Goal: Task Accomplishment & Management: Use online tool/utility

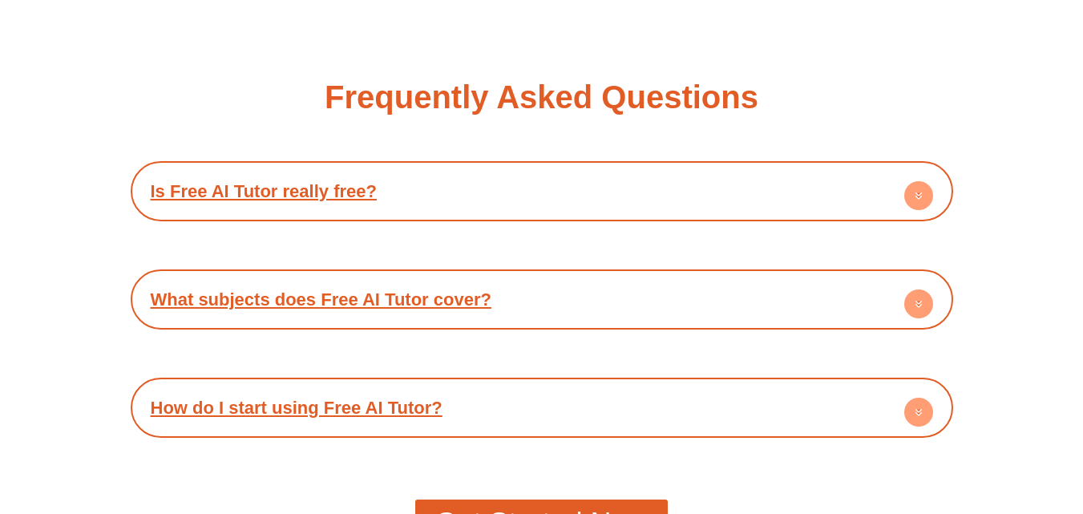
scroll to position [2811, 0]
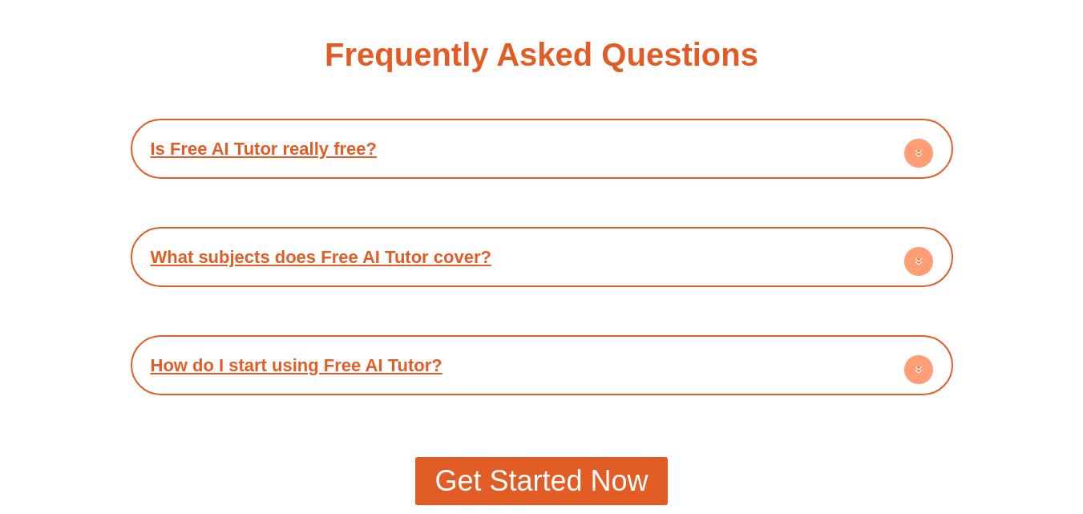
click at [912, 148] on circle at bounding box center [918, 153] width 29 height 29
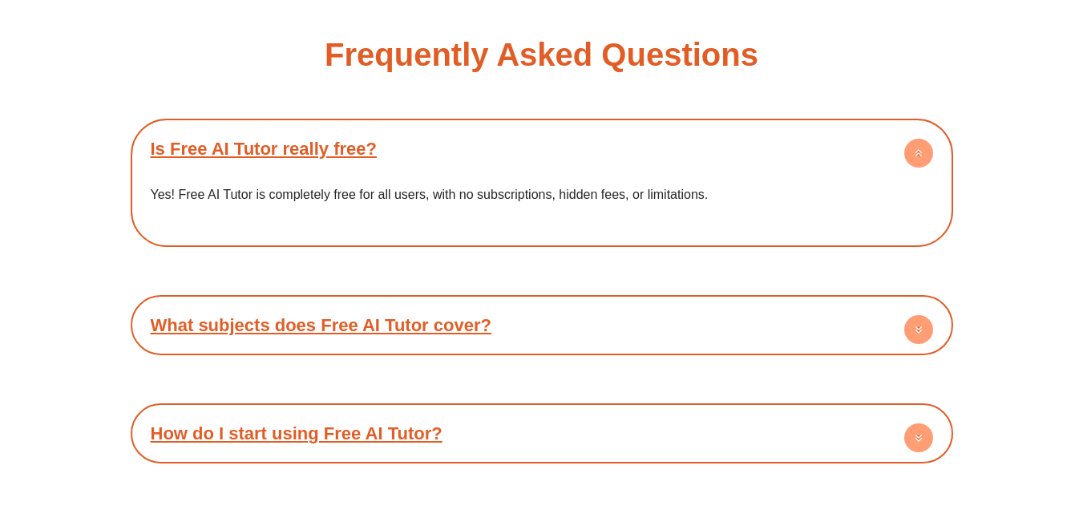
click at [926, 321] on circle at bounding box center [918, 329] width 29 height 29
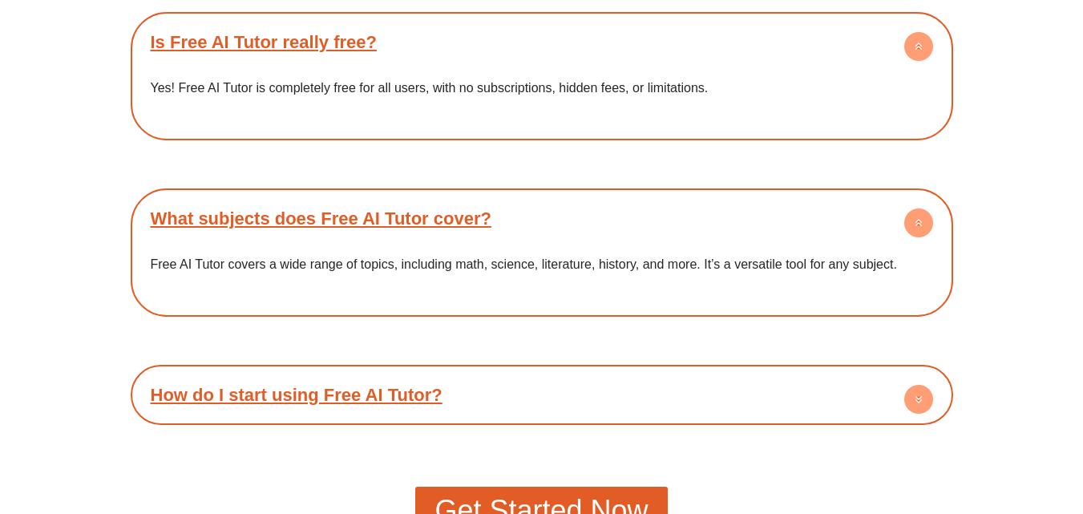
scroll to position [2950, 0]
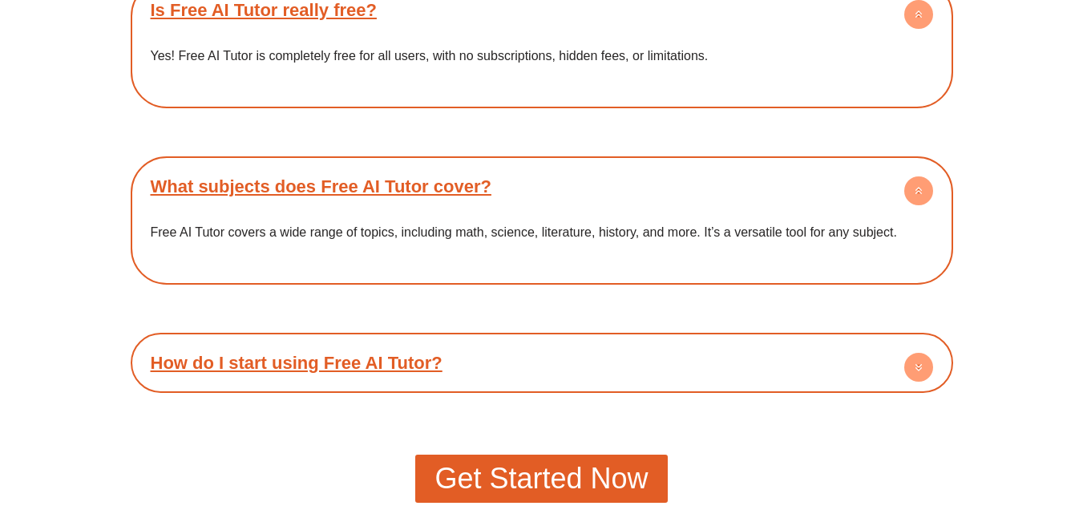
click at [597, 473] on span "Get Started Now" at bounding box center [541, 478] width 213 height 29
